Goal: Find specific page/section: Find specific page/section

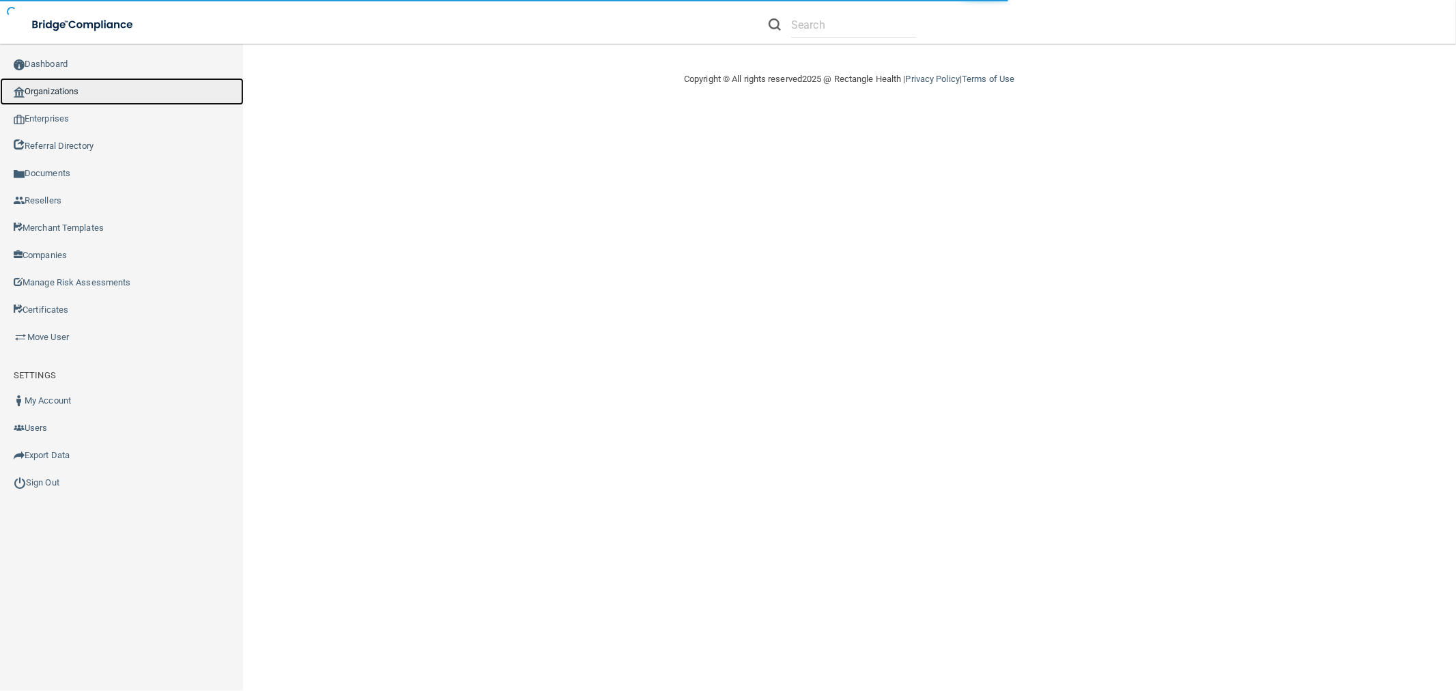
click at [90, 93] on link "Organizations" at bounding box center [122, 91] width 244 height 27
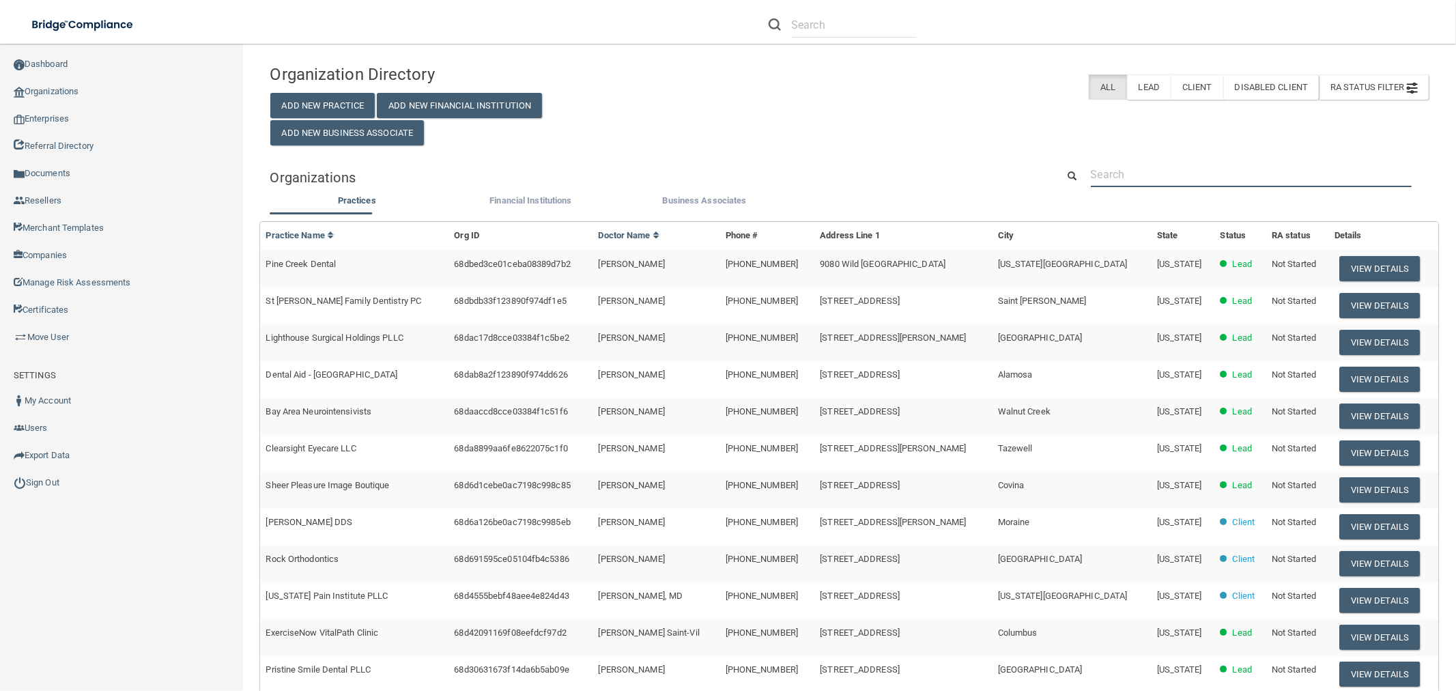
click at [1113, 175] on input "text" at bounding box center [1251, 174] width 321 height 25
paste input "Sparks Precision Dental"
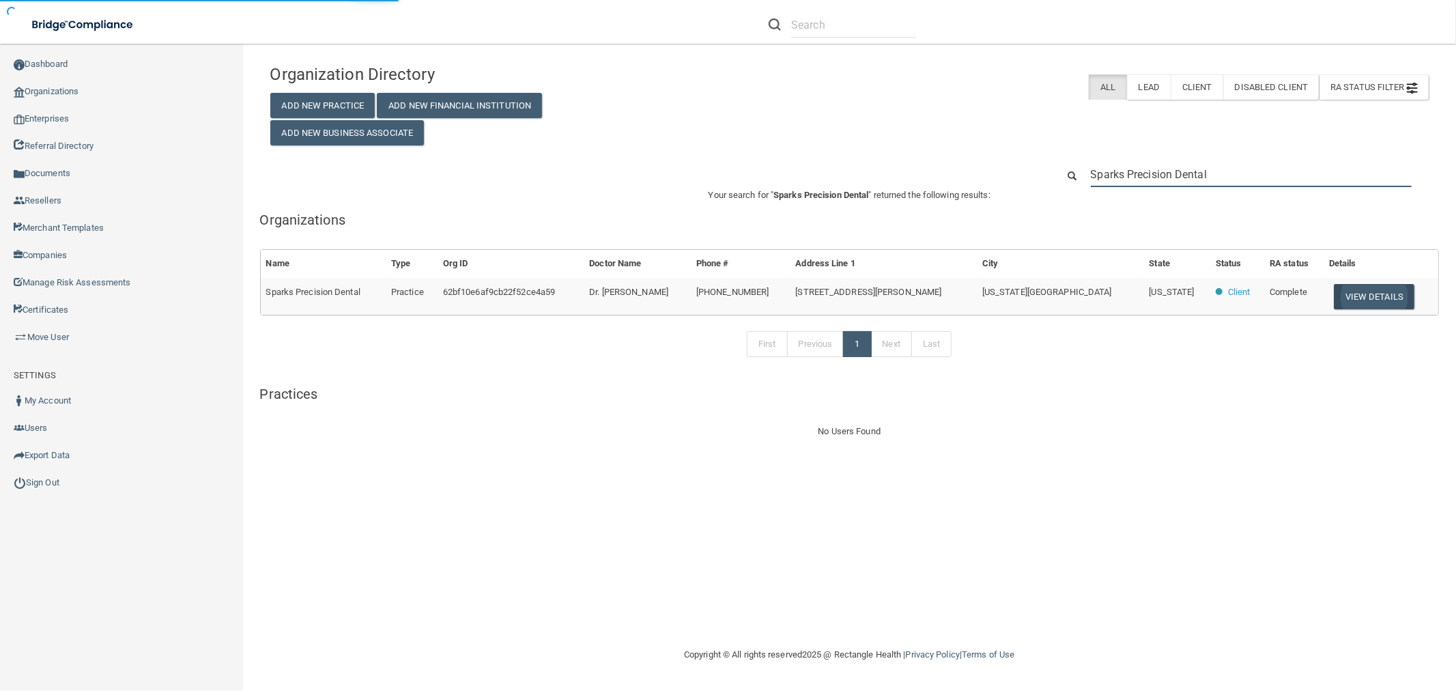
type input "Sparks Precision Dental"
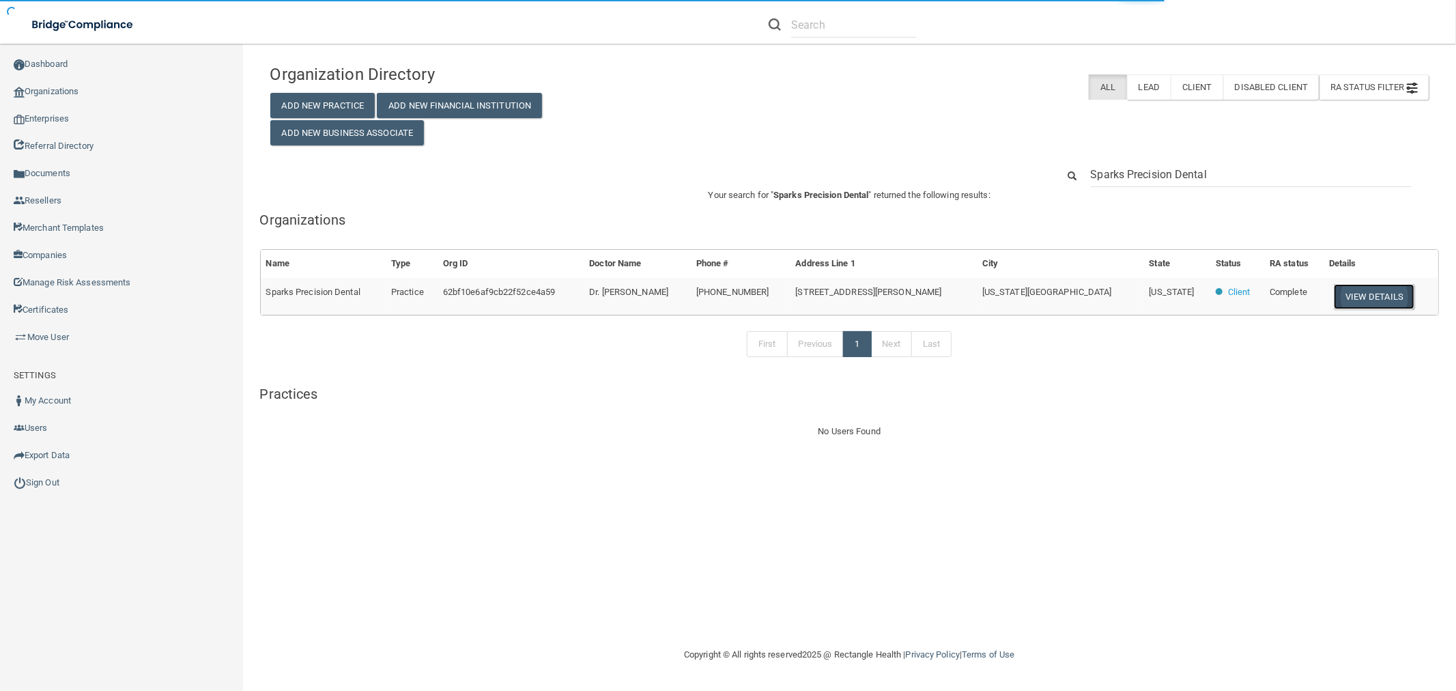
click at [1346, 294] on button "View Details" at bounding box center [1374, 296] width 81 height 25
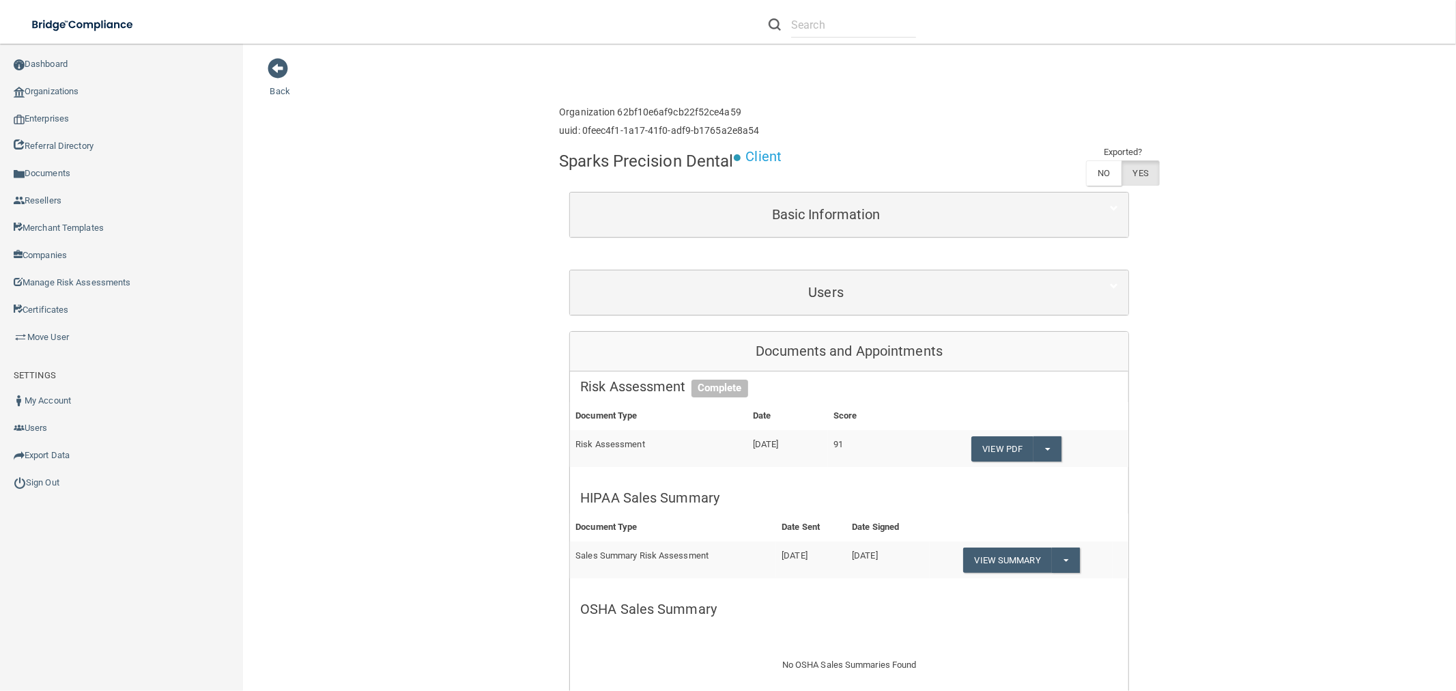
click at [956, 311] on div "Users" at bounding box center [849, 292] width 558 height 44
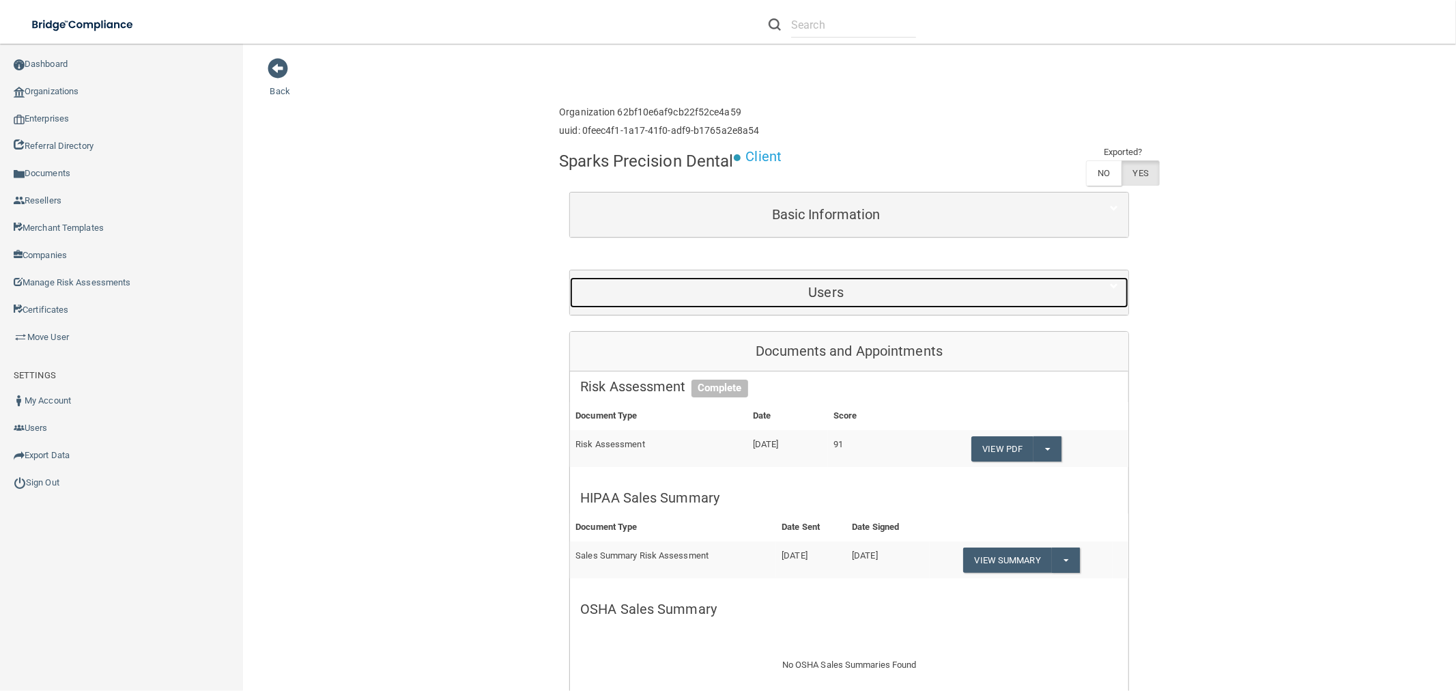
click at [924, 289] on h5 "Users" at bounding box center [826, 292] width 492 height 15
